Goal: Navigation & Orientation: Find specific page/section

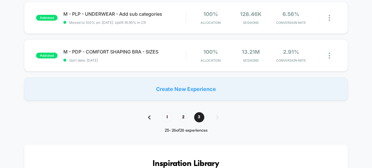
scroll to position [62, 0]
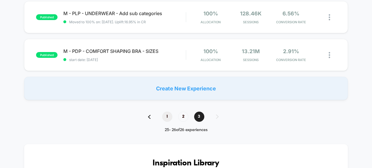
click at [168, 115] on span "1" at bounding box center [167, 117] width 10 height 10
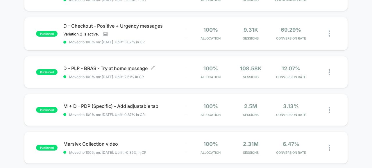
scroll to position [236, 0]
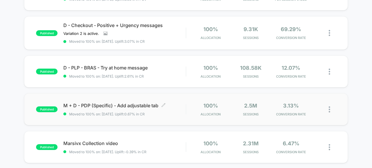
click at [181, 108] on div "M + D - PDP (Specific) - Add adjustable tab Click to edit experience details Cl…" at bounding box center [124, 110] width 122 height 14
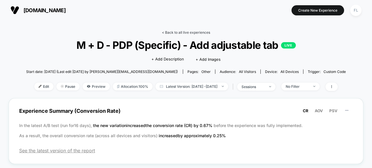
click at [170, 33] on link "< Back to all live experiences" at bounding box center [186, 32] width 48 height 4
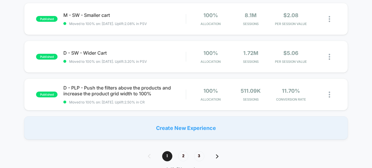
scroll to position [407, 0]
